Goal: Task Accomplishment & Management: Use online tool/utility

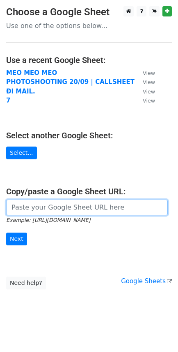
click at [51, 209] on input "url" at bounding box center [87, 207] width 162 height 16
paste input "https://docs.google.com/spreadsheets/d/1wmg3te5XFmwPm9jl-duqnXMH0VCYAy1L3WhXiL7…"
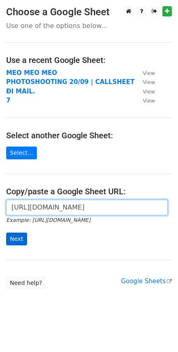
type input "[URL][DOMAIN_NAME]"
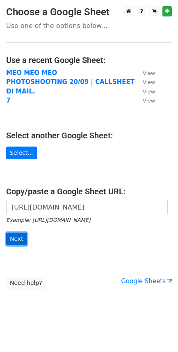
scroll to position [0, 0]
click at [19, 240] on input "Next" at bounding box center [16, 238] width 21 height 13
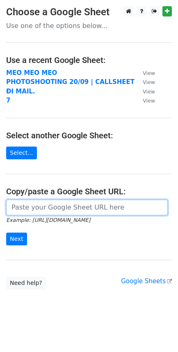
click at [104, 208] on input "url" at bounding box center [87, 207] width 162 height 16
paste input "[URL][DOMAIN_NAME]"
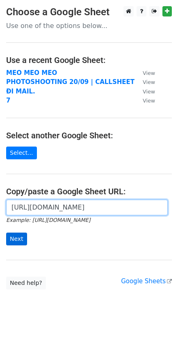
type input "https://docs.google.com/spreadsheets/d/1wmg3te5XFmwPm9jl-duqnXMH0VCYAy1L3WhXiL7…"
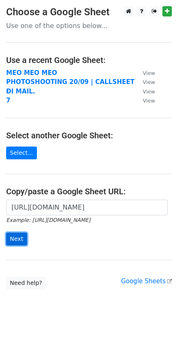
scroll to position [0, 0]
click at [7, 242] on input "Next" at bounding box center [16, 238] width 21 height 13
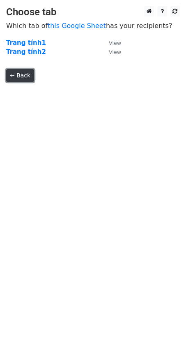
click at [20, 72] on link "← Back" at bounding box center [20, 75] width 28 height 13
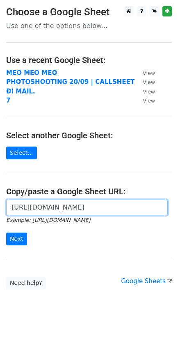
click at [64, 213] on input "[URL][DOMAIN_NAME]" at bounding box center [87, 207] width 162 height 16
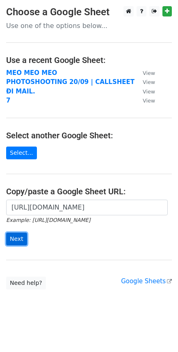
click at [23, 240] on input "Next" at bounding box center [16, 238] width 21 height 13
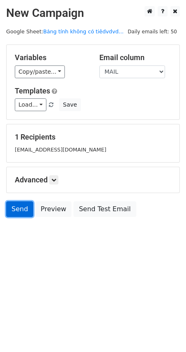
click at [23, 211] on link "Send" at bounding box center [19, 209] width 27 height 16
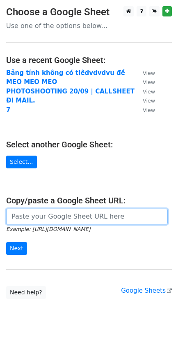
click at [64, 223] on input "url" at bounding box center [87, 216] width 162 height 16
paste input "https://docs.google.com/spreadsheets/d/1wmg3te5XFmwPm9jl-duqnXMH0VCYAy1L3WhXiL7…"
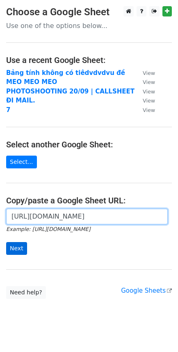
type input "https://docs.google.com/spreadsheets/d/1wmg3te5XFmwPm9jl-duqnXMH0VCYAy1L3WhXiL7…"
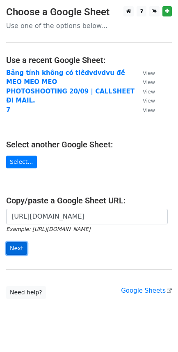
click at [24, 247] on input "Next" at bounding box center [16, 248] width 21 height 13
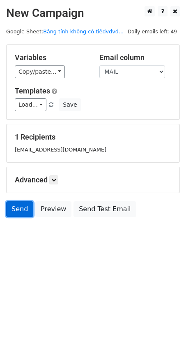
click at [20, 211] on link "Send" at bounding box center [19, 209] width 27 height 16
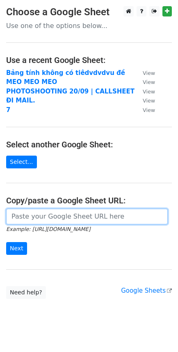
click at [65, 209] on input "url" at bounding box center [87, 216] width 162 height 16
paste input "https://docs.google.com/spreadsheets/d/1wmg3te5XFmwPm9jl-duqnXMH0VCYAy1L3WhXiL7…"
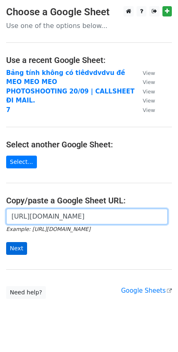
type input "https://docs.google.com/spreadsheets/d/1wmg3te5XFmwPm9jl-duqnXMH0VCYAy1L3WhXiL7…"
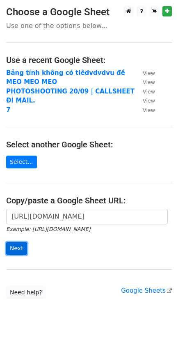
scroll to position [0, 0]
click at [17, 248] on input "Next" at bounding box center [16, 248] width 21 height 13
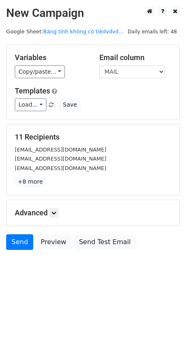
click at [85, 295] on html "New Campaign Daily emails left: 48 Google Sheet: Bảng tính không có tiêdvdvd...…" at bounding box center [93, 176] width 186 height 352
click at [17, 243] on link "Send" at bounding box center [19, 242] width 27 height 16
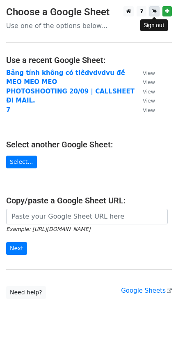
click at [155, 12] on icon at bounding box center [154, 11] width 5 height 6
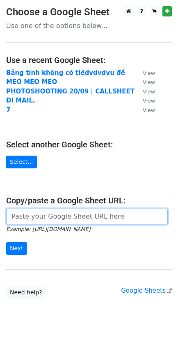
click at [45, 219] on input "url" at bounding box center [87, 216] width 162 height 16
paste input "https://docs.google.com/spreadsheets/d/1wmg3te5XFmwPm9jl-duqnXMH0VCYAy1L3WhXiL7…"
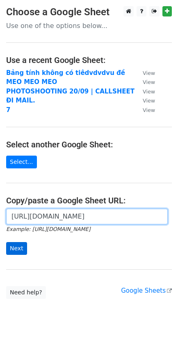
type input "https://docs.google.com/spreadsheets/d/1wmg3te5XFmwPm9jl-duqnXMH0VCYAy1L3WhXiL7…"
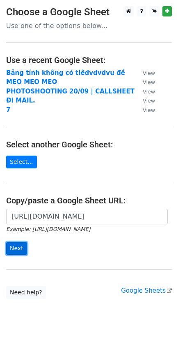
click at [19, 253] on input "Next" at bounding box center [16, 248] width 21 height 13
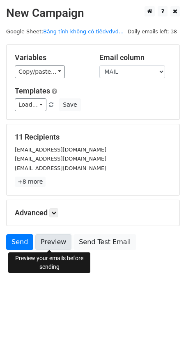
click at [44, 243] on link "Preview" at bounding box center [53, 242] width 36 height 16
click at [58, 244] on link "Preview" at bounding box center [53, 242] width 36 height 16
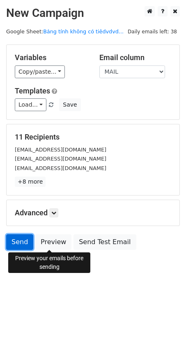
click at [24, 243] on link "Send" at bounding box center [19, 242] width 27 height 16
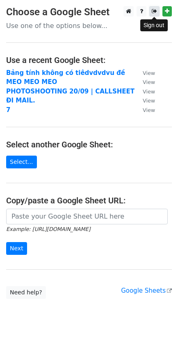
click at [157, 13] on link at bounding box center [155, 11] width 10 height 10
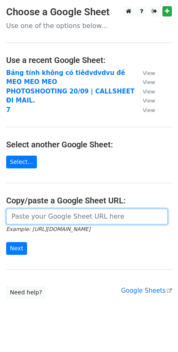
click at [52, 219] on input "url" at bounding box center [87, 216] width 162 height 16
click at [62, 222] on input "url" at bounding box center [87, 216] width 162 height 16
paste input "https://docs.google.com/spreadsheets/d/1wmg3te5XFmwPm9jl-duqnXMH0VCYAy1L3WhXiL7…"
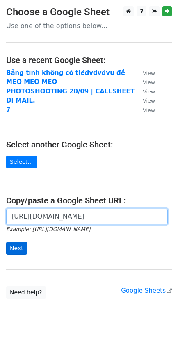
type input "https://docs.google.com/spreadsheets/d/1wmg3te5XFmwPm9jl-duqnXMH0VCYAy1L3WhXiL7…"
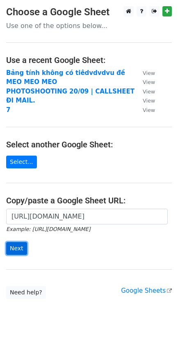
click at [22, 249] on input "Next" at bounding box center [16, 248] width 21 height 13
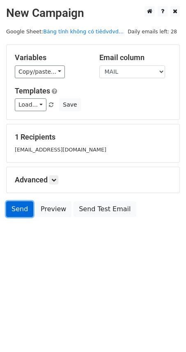
click at [22, 212] on link "Send" at bounding box center [19, 209] width 27 height 16
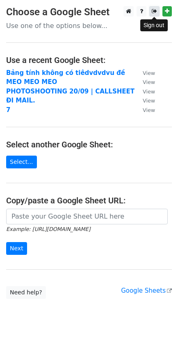
click at [155, 13] on icon at bounding box center [154, 11] width 5 height 6
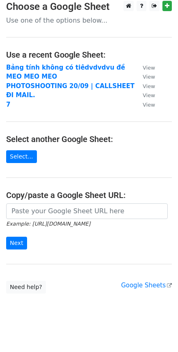
scroll to position [13, 0]
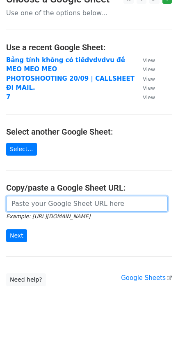
click at [82, 198] on input "url" at bounding box center [87, 204] width 162 height 16
click at [72, 203] on input "url" at bounding box center [87, 204] width 162 height 16
click at [64, 207] on input "url" at bounding box center [87, 204] width 162 height 16
paste input "https://docs.google.com/spreadsheets/d/1wmg3te5XFmwPm9jl-duqnXMH0VCYAy1L3WhXiL7…"
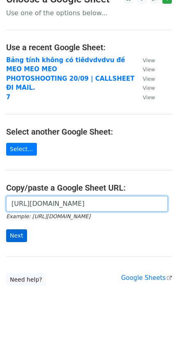
type input "https://docs.google.com/spreadsheets/d/1wmg3te5XFmwPm9jl-duqnXMH0VCYAy1L3WhXiL7…"
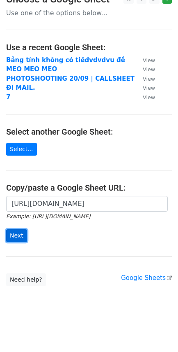
scroll to position [0, 0]
click at [14, 236] on input "Next" at bounding box center [16, 235] width 21 height 13
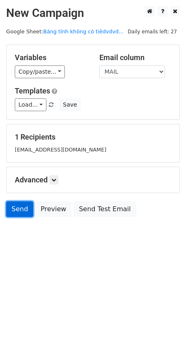
click at [20, 213] on link "Send" at bounding box center [19, 209] width 27 height 16
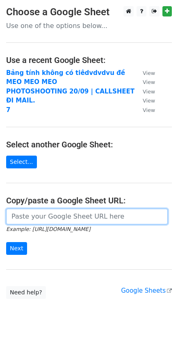
click at [39, 220] on input "url" at bounding box center [87, 216] width 162 height 16
paste input "https://docs.google.com/spreadsheets/d/1wmg3te5XFmwPm9jl-duqnXMH0VCYAy1L3WhXiL7…"
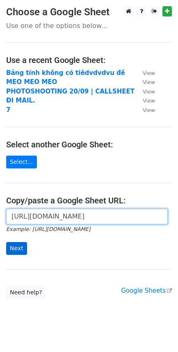
type input "https://docs.google.com/spreadsheets/d/1wmg3te5XFmwPm9jl-duqnXMH0VCYAy1L3WhXiL7…"
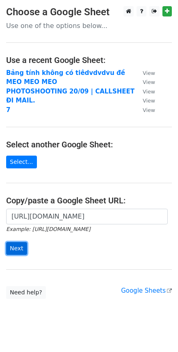
scroll to position [0, 0]
click at [21, 245] on input "Next" at bounding box center [16, 248] width 21 height 13
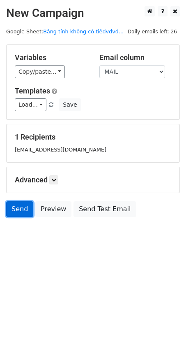
click at [17, 210] on link "Send" at bounding box center [19, 209] width 27 height 16
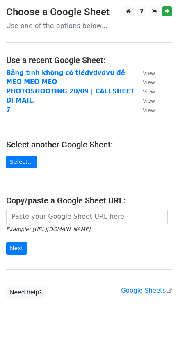
click at [104, 23] on p "Use one of the options below..." at bounding box center [89, 25] width 166 height 9
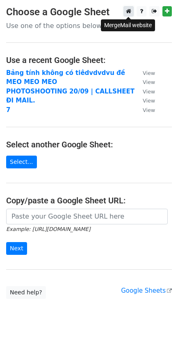
click at [130, 13] on icon at bounding box center [128, 11] width 5 height 6
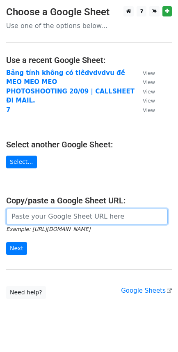
click at [67, 215] on input "url" at bounding box center [87, 216] width 162 height 16
paste input "https://docs.google.com/spreadsheets/d/1wmg3te5XFmwPm9jl-duqnXMH0VCYAy1L3WhXiL7…"
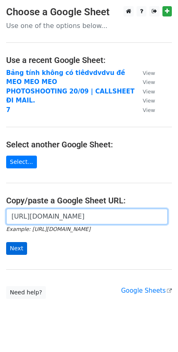
type input "https://docs.google.com/spreadsheets/d/1wmg3te5XFmwPm9jl-duqnXMH0VCYAy1L3WhXiL7…"
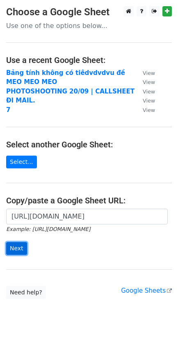
scroll to position [0, 0]
click at [14, 247] on input "Next" at bounding box center [16, 248] width 21 height 13
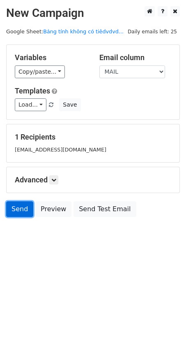
click at [16, 209] on link "Send" at bounding box center [19, 209] width 27 height 16
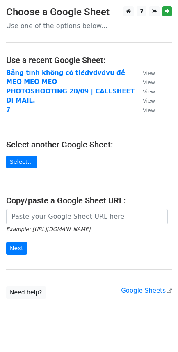
click at [58, 32] on main "Choose a Google Sheet Use one of the options below... Use a recent Google Sheet…" at bounding box center [89, 152] width 178 height 292
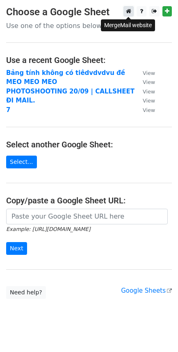
click at [132, 13] on link at bounding box center [129, 11] width 10 height 10
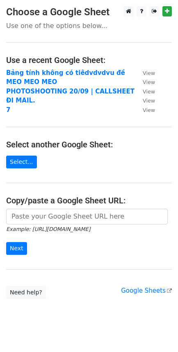
click at [61, 142] on h4 "Select another Google Sheet:" at bounding box center [89, 144] width 166 height 10
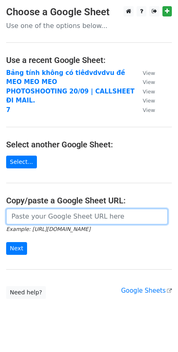
click at [37, 221] on input "url" at bounding box center [87, 216] width 162 height 16
paste input "[URL][DOMAIN_NAME]"
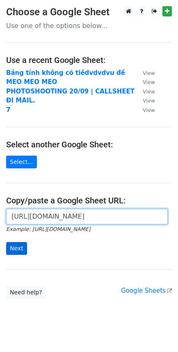
type input "https://docs.google.com/spreadsheets/d/1wmg3te5XFmwPm9jl-duqnXMH0VCYAy1L3WhXiL7…"
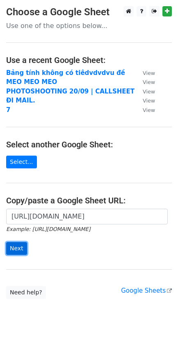
scroll to position [0, 0]
click at [21, 248] on input "Next" at bounding box center [16, 248] width 21 height 13
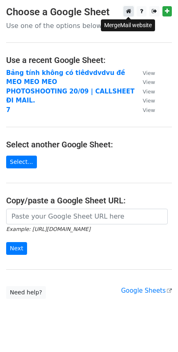
click at [129, 13] on icon at bounding box center [128, 11] width 5 height 6
click at [1, 20] on main "Choose a Google Sheet Use one of the options below... Use a recent Google Sheet…" at bounding box center [89, 152] width 178 height 292
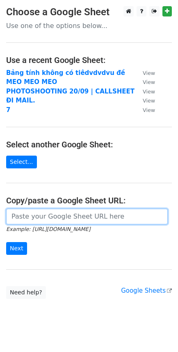
click at [36, 216] on input "url" at bounding box center [87, 216] width 162 height 16
paste input "Pumkim [EMAIL_ADDRESS][DOMAIN_NAME]"
type input "Pumkim [EMAIL_ADDRESS][DOMAIN_NAME]"
drag, startPoint x: 106, startPoint y: 218, endPoint x: -17, endPoint y: 217, distance: 122.5
click at [0, 217] on html "Choose a Google Sheet Use one of the options below... Use a recent Google Sheet…" at bounding box center [89, 182] width 178 height 364
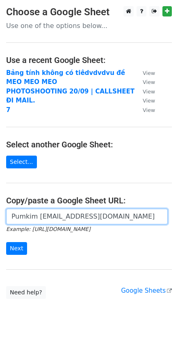
paste input "url"
click at [88, 223] on input "Pumkim 028@gmail.com" at bounding box center [87, 216] width 162 height 16
paste input "https://docs.google.com/spreadsheets/d/1wmg3te5XFmwPm9jl-duqnXMH0VCYAy1L3WhXiL7…"
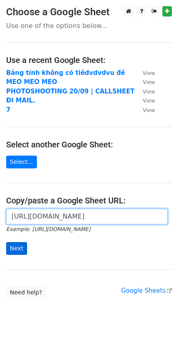
type input "https://docs.google.com/spreadsheets/d/1wmg3te5XFmwPm9jl-duqnXMH0VCYAy1L3WhXiL7…"
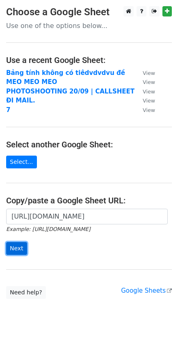
scroll to position [0, 0]
click at [24, 246] on input "Next" at bounding box center [16, 248] width 21 height 13
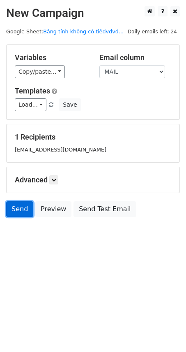
click at [23, 210] on link "Send" at bounding box center [19, 209] width 27 height 16
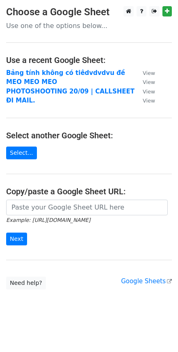
click at [69, 30] on p "Use one of the options below..." at bounding box center [89, 25] width 166 height 9
